Goal: Information Seeking & Learning: Compare options

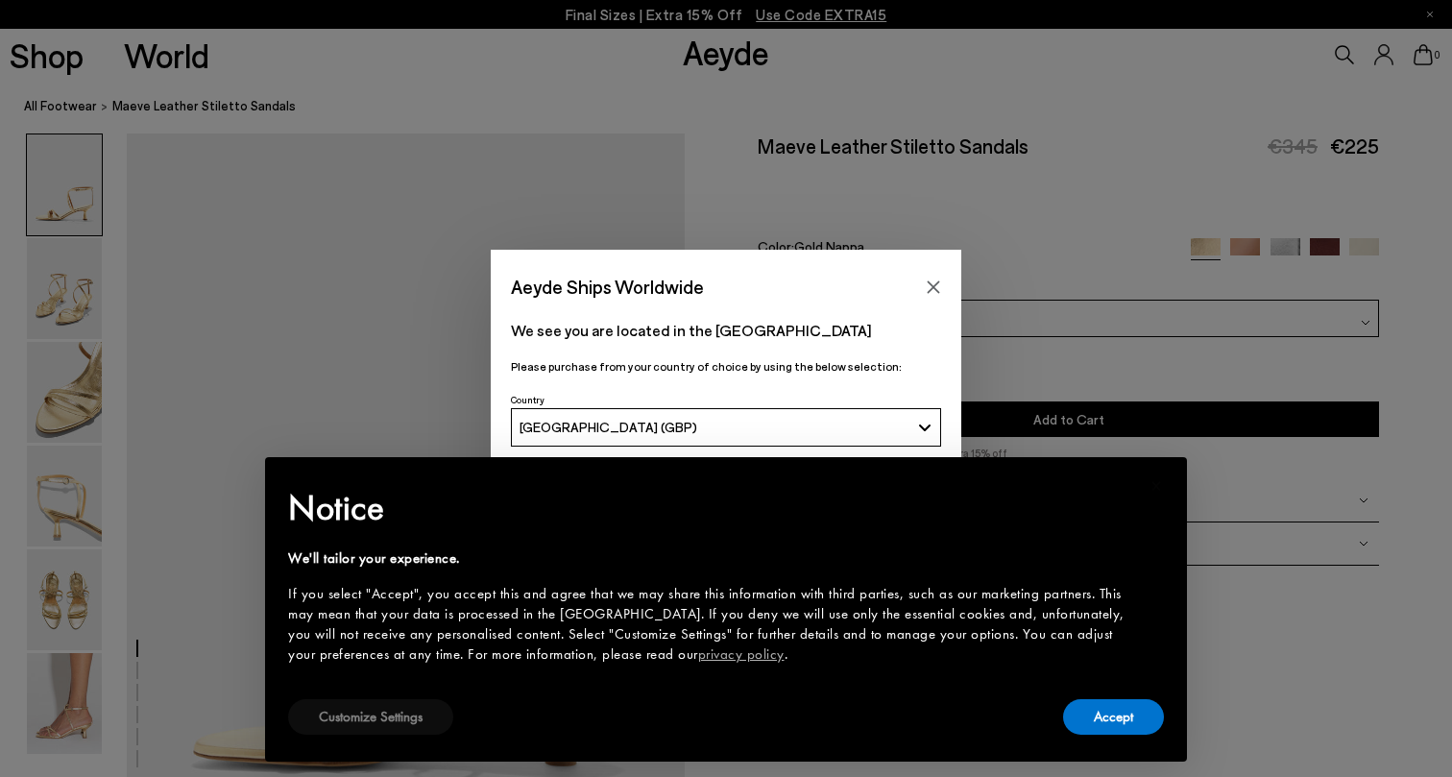
click at [407, 717] on button "Customize Settings" at bounding box center [370, 717] width 165 height 36
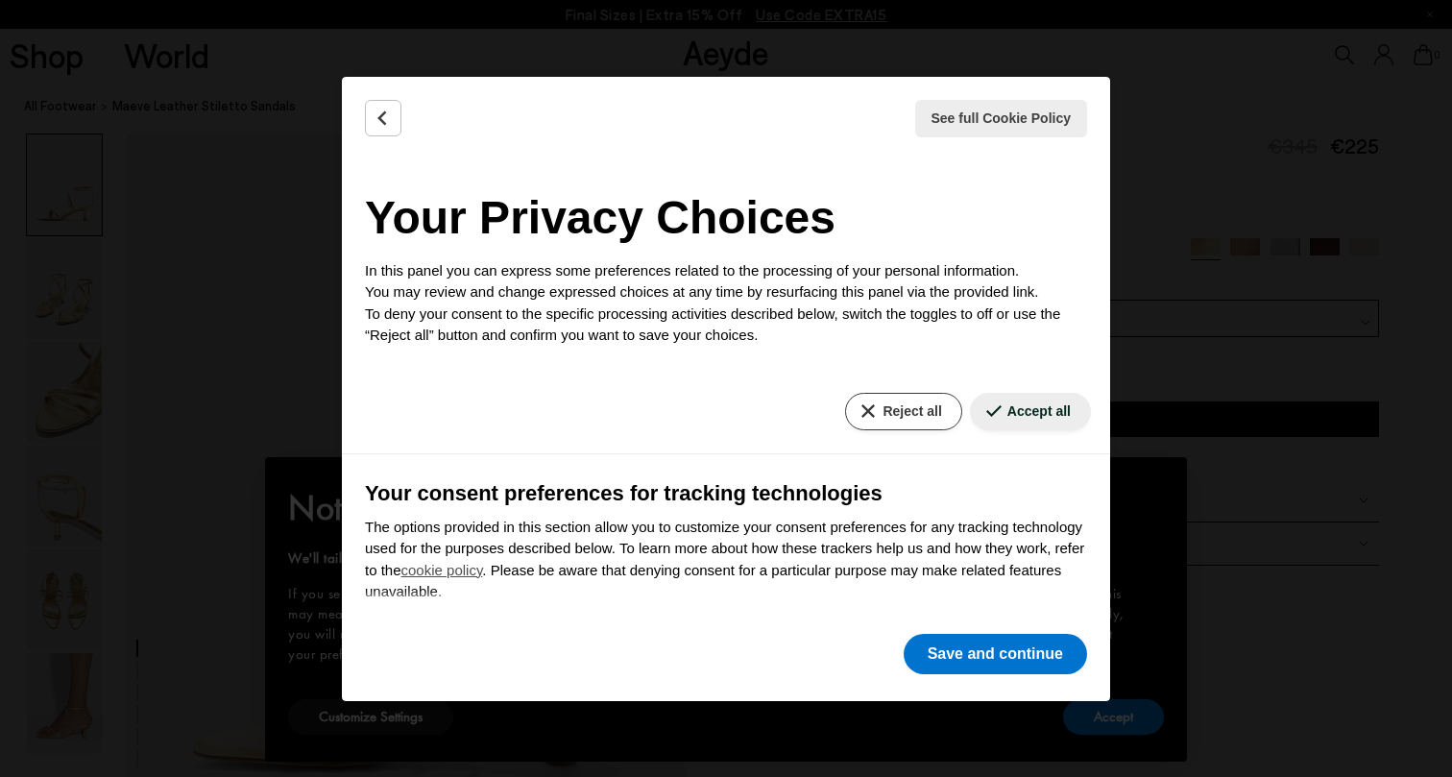
click at [916, 404] on button "Reject all" at bounding box center [903, 411] width 116 height 37
click at [383, 121] on icon "Back" at bounding box center [382, 117] width 7 height 12
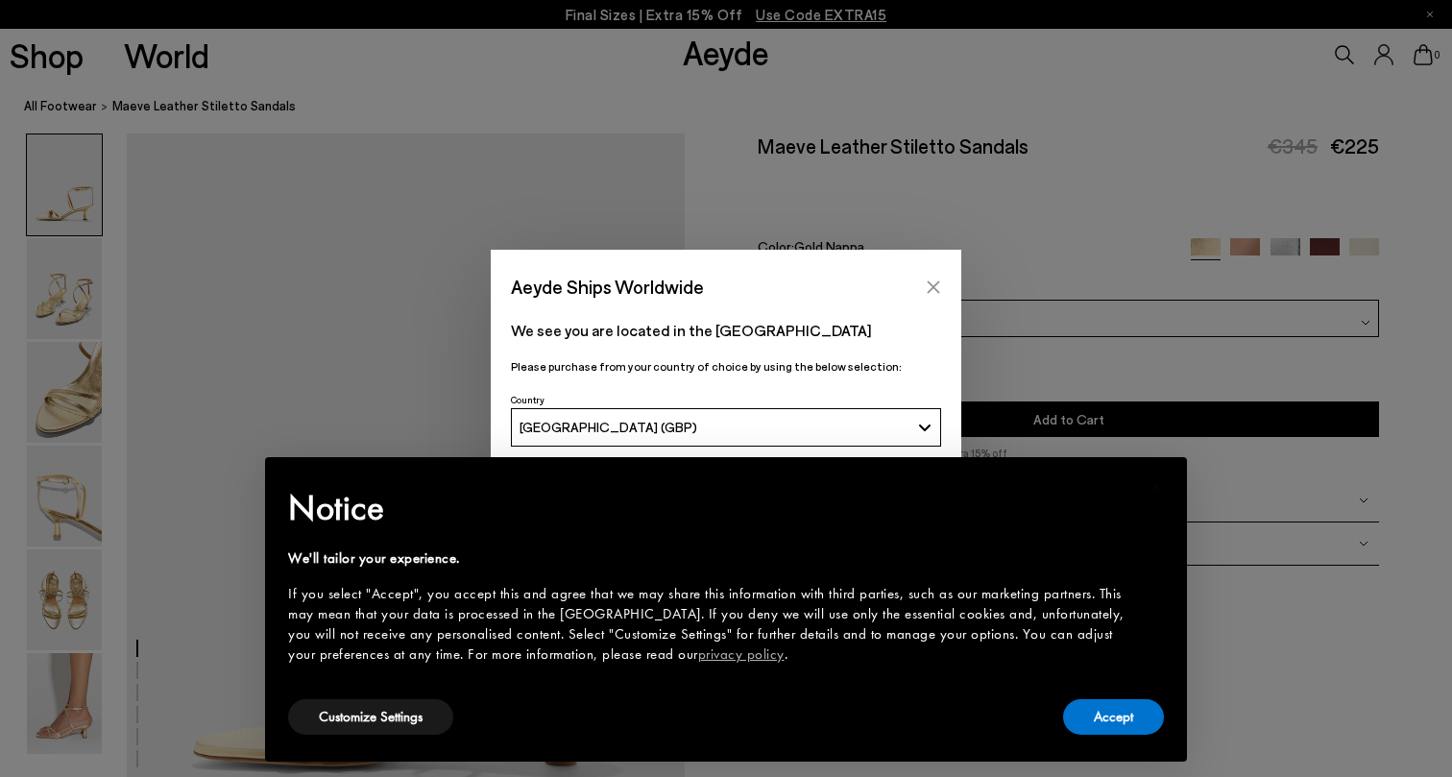
click at [936, 289] on icon "Close" at bounding box center [934, 286] width 12 height 12
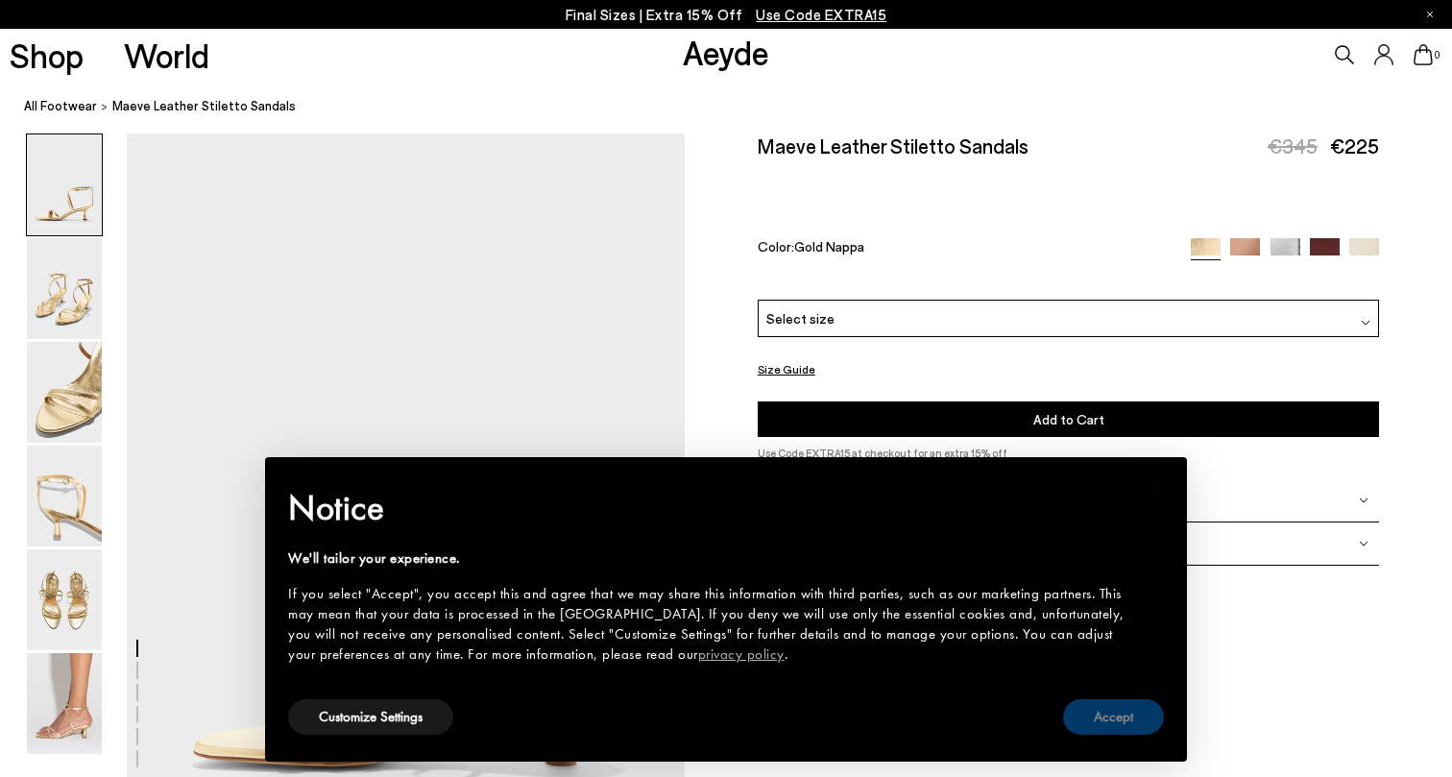
click at [1108, 713] on button "Accept" at bounding box center [1113, 717] width 101 height 36
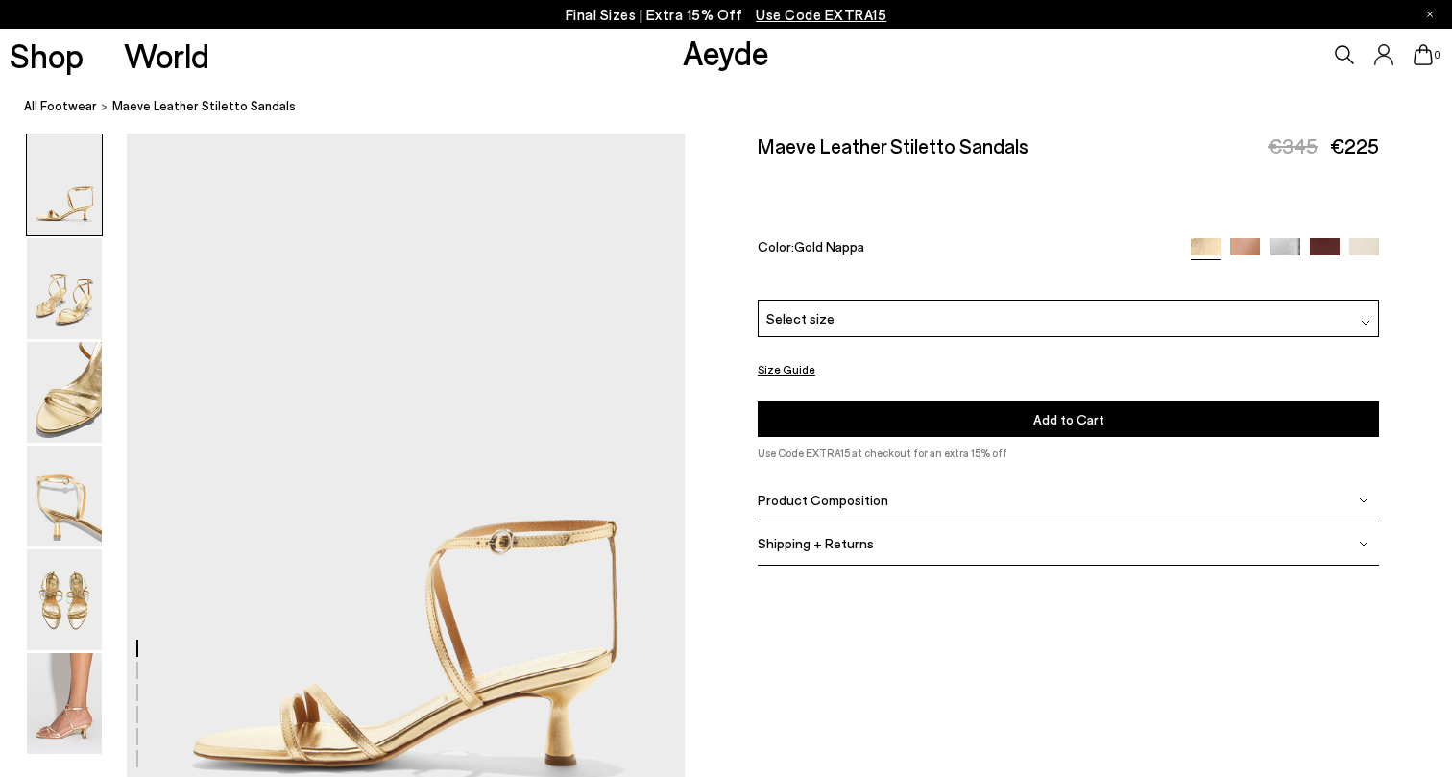
click at [1332, 238] on img at bounding box center [1325, 253] width 30 height 30
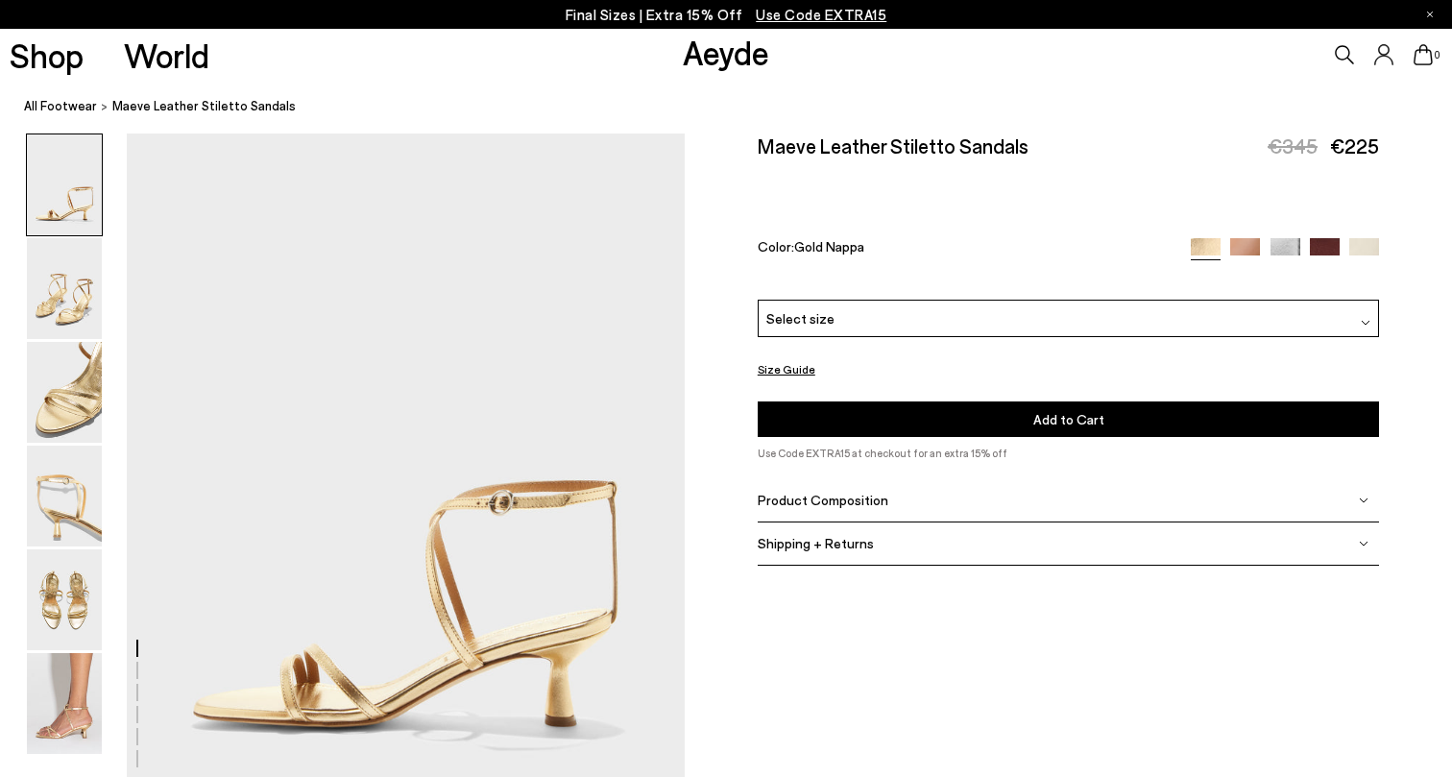
scroll to position [55, 0]
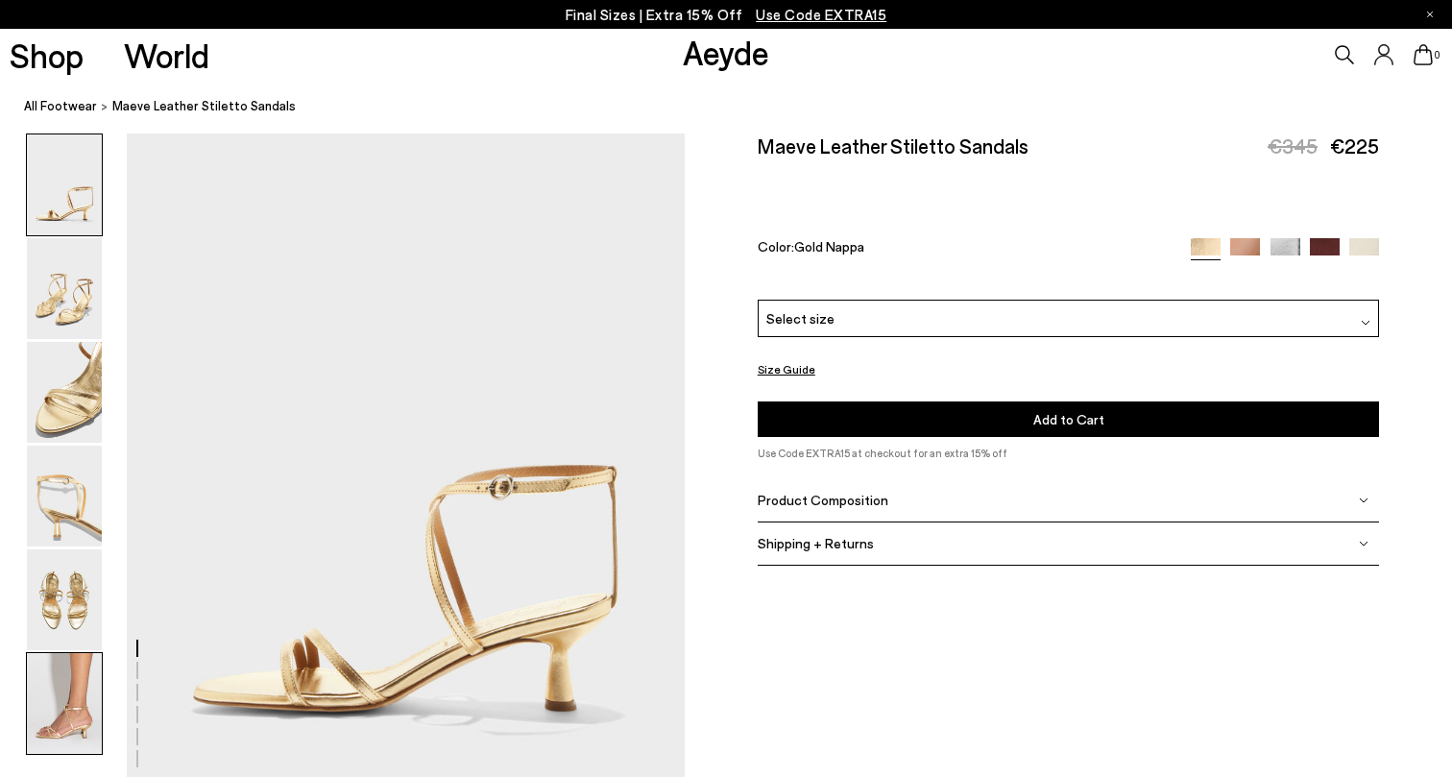
click at [76, 684] on img at bounding box center [64, 703] width 75 height 101
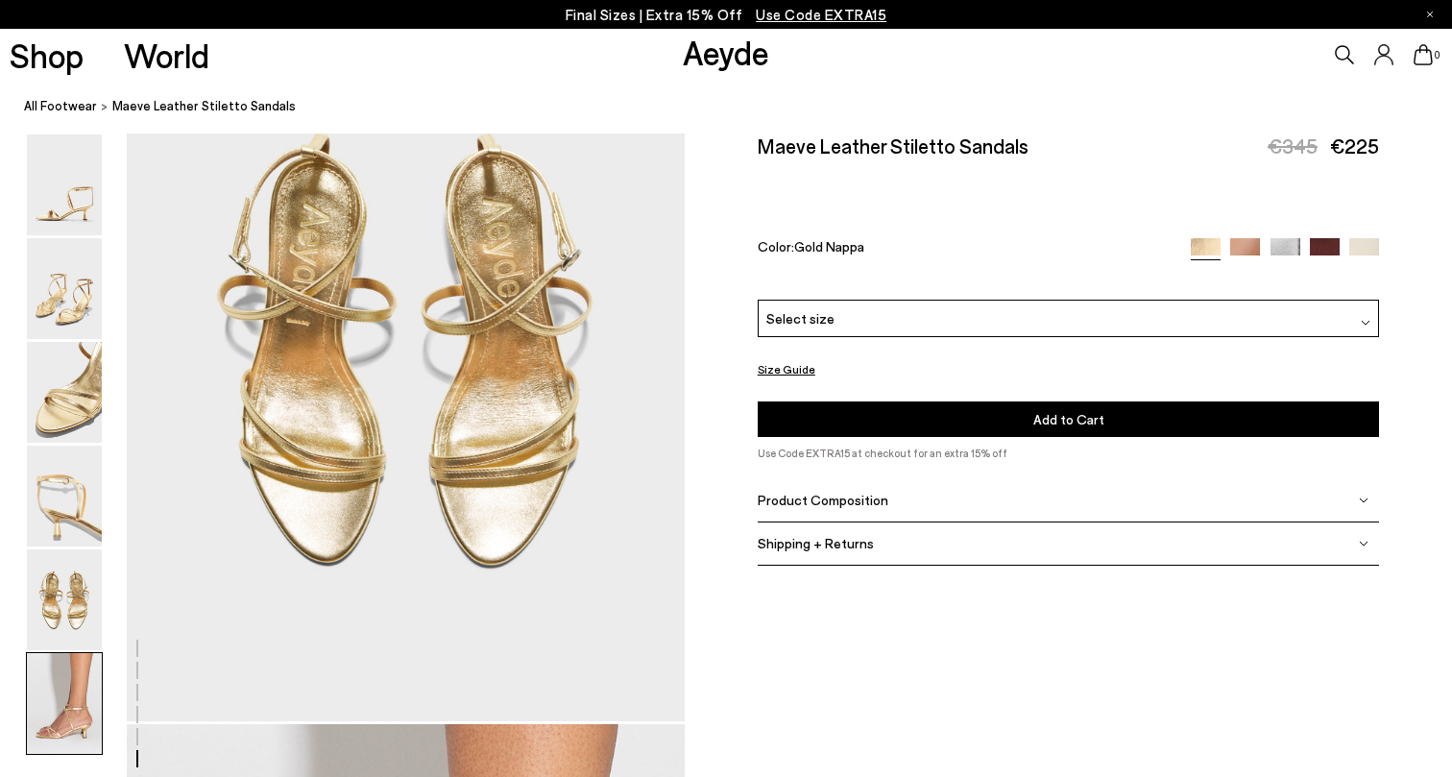
scroll to position [3869, 0]
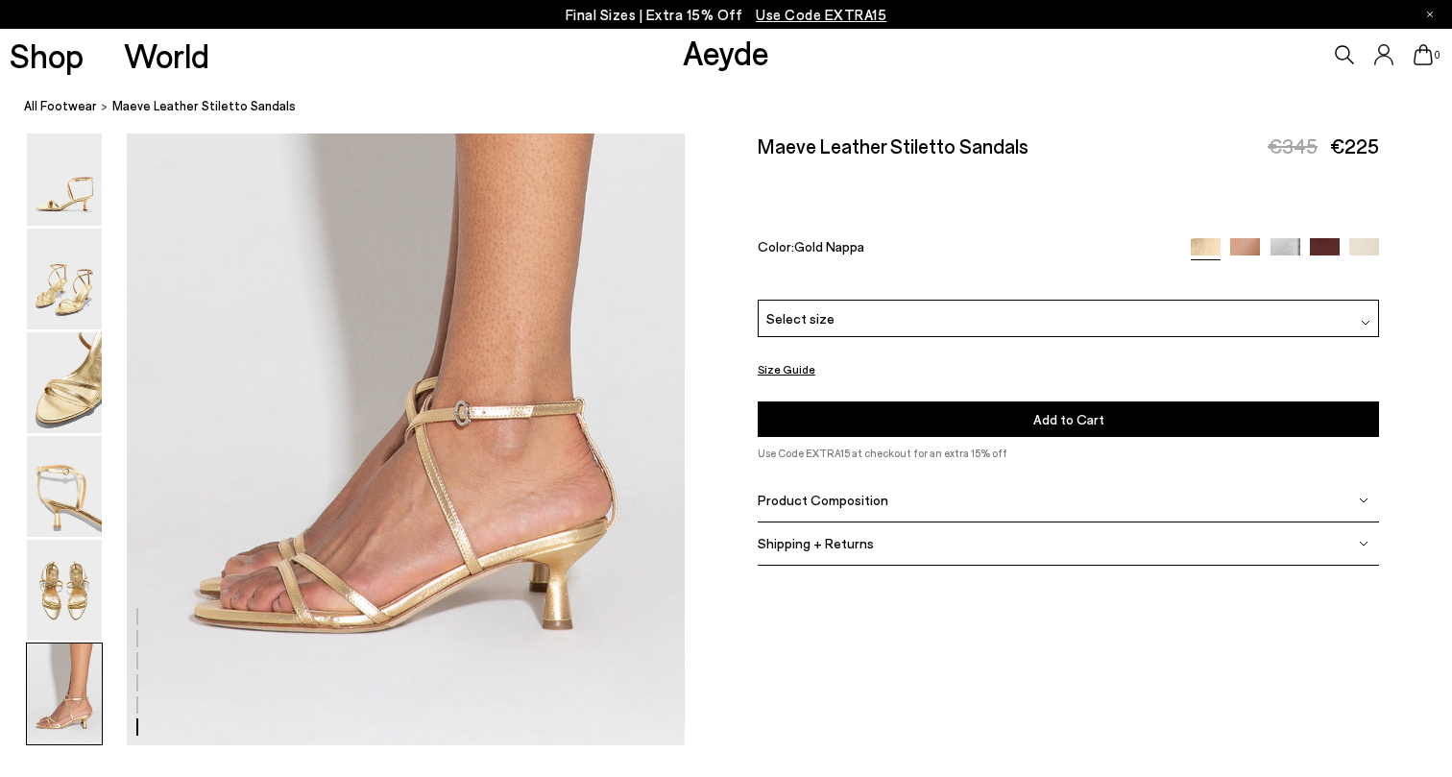
click at [1248, 237] on img at bounding box center [1245, 252] width 30 height 30
